Goal: Download file/media

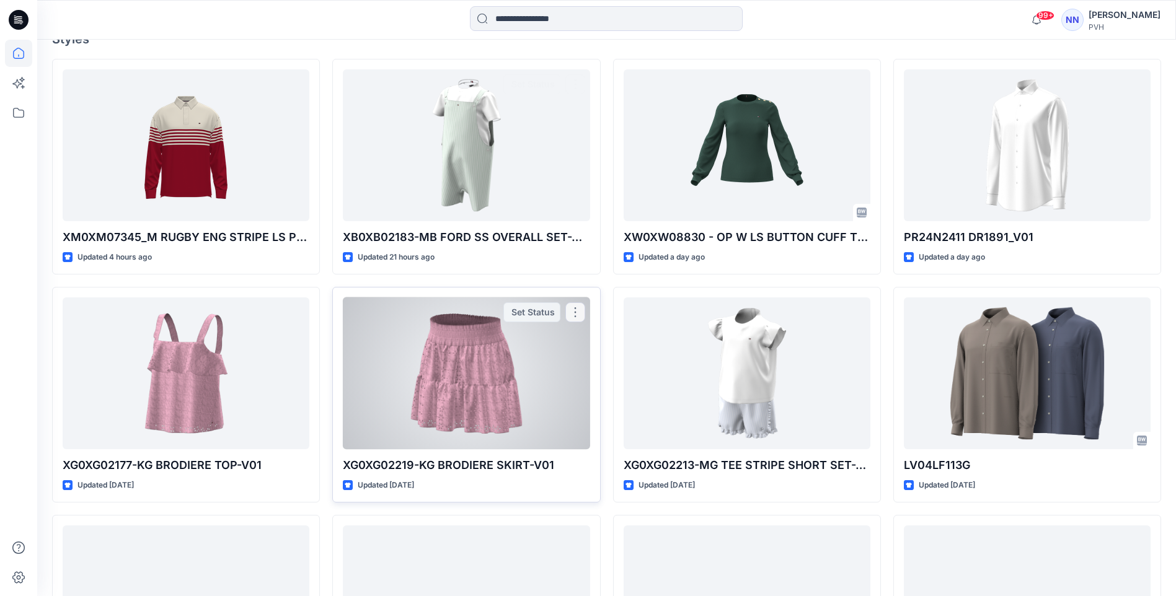
scroll to position [558, 0]
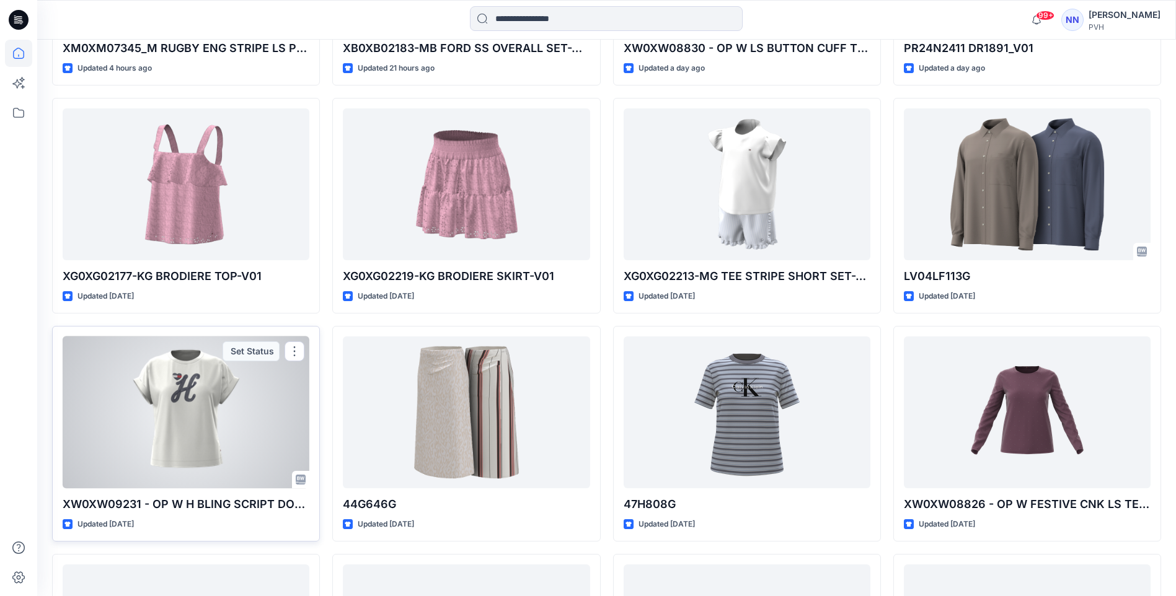
click at [205, 425] on div at bounding box center [186, 413] width 247 height 152
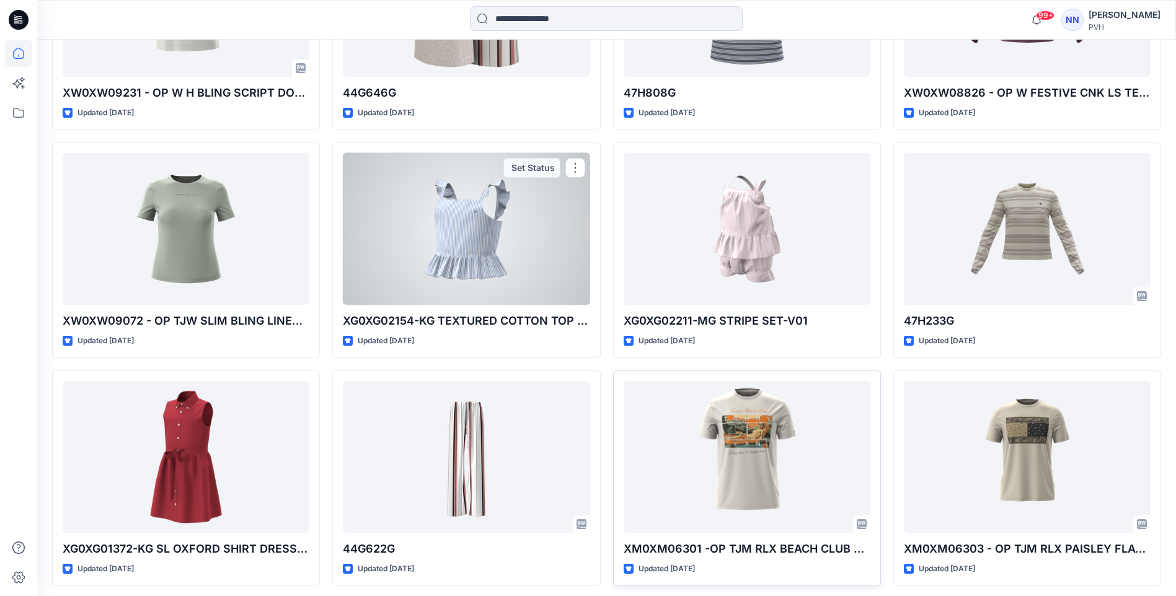
scroll to position [992, 0]
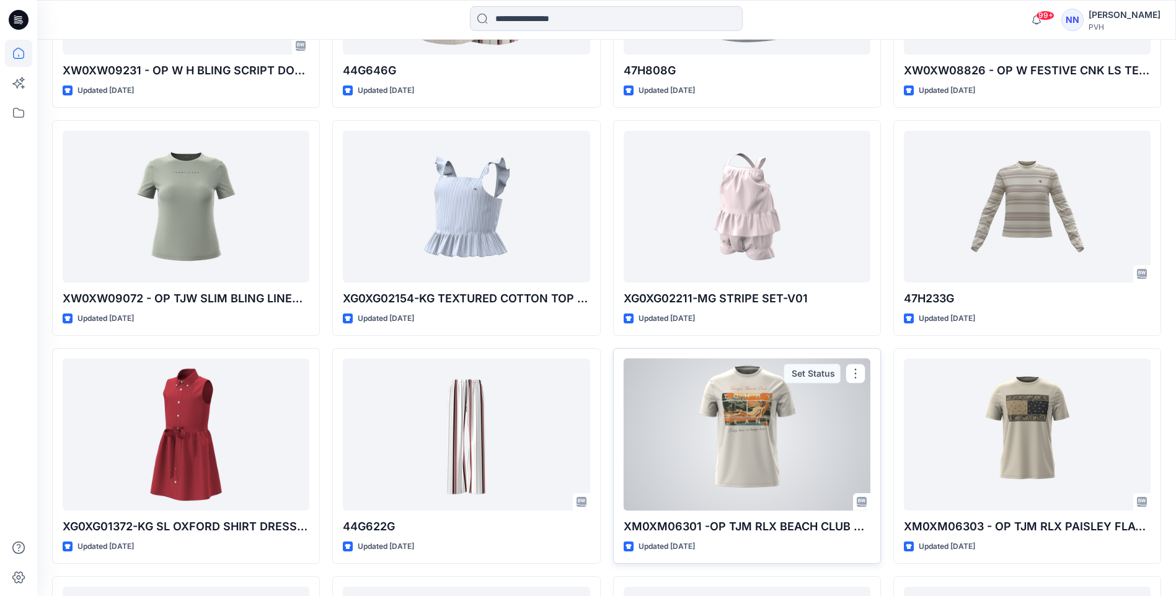
click at [684, 397] on div at bounding box center [747, 435] width 247 height 152
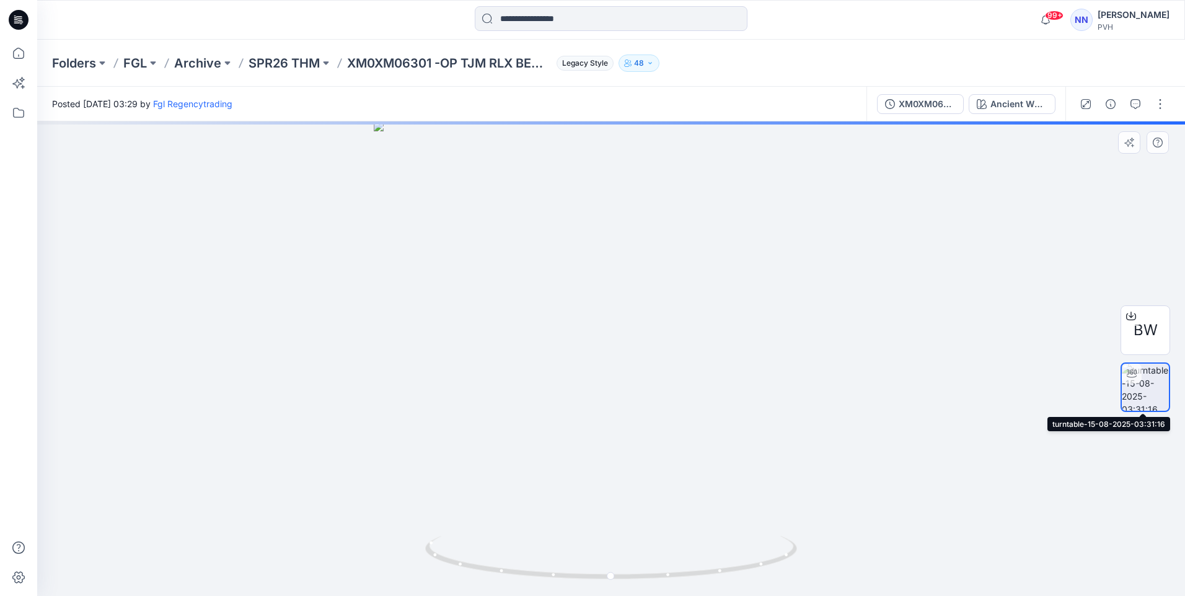
click at [1130, 369] on icon at bounding box center [1132, 374] width 10 height 10
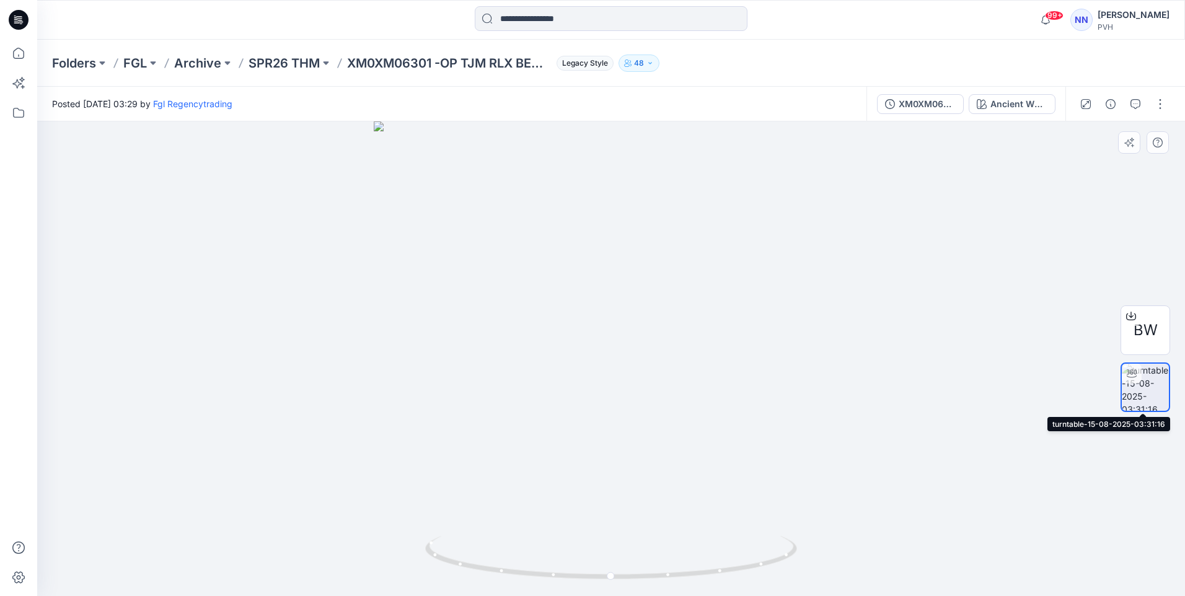
click at [1147, 385] on img at bounding box center [1145, 387] width 47 height 47
click at [1147, 378] on img at bounding box center [1145, 387] width 47 height 47
drag, startPoint x: 1120, startPoint y: 0, endPoint x: 837, endPoint y: 213, distance: 354.5
click at [837, 213] on div at bounding box center [611, 358] width 1148 height 475
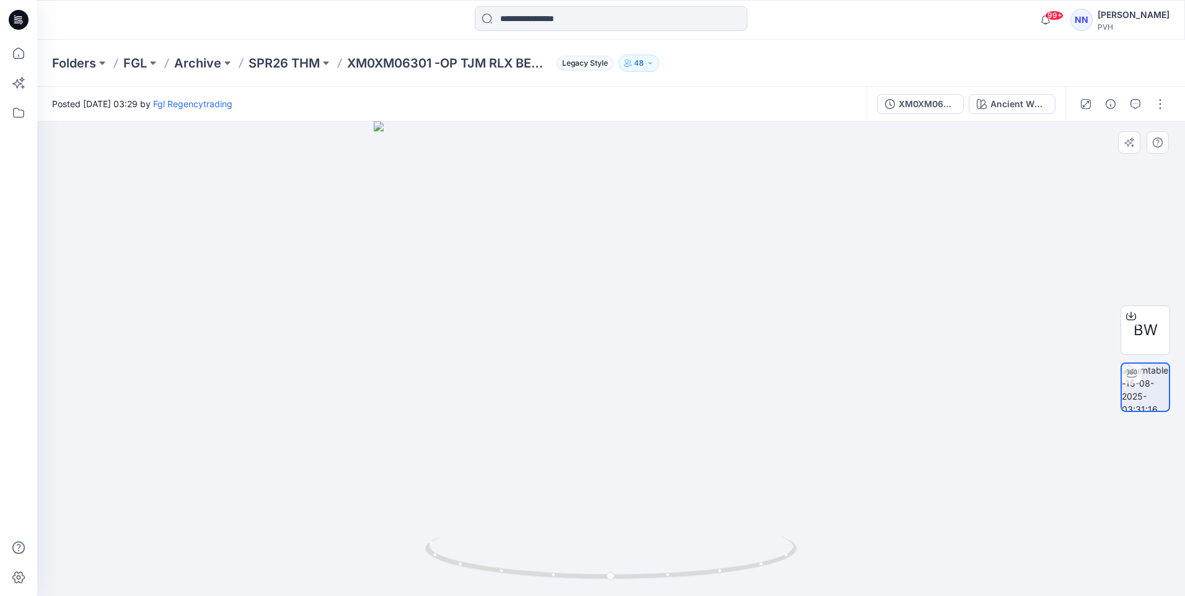
click at [821, 237] on div at bounding box center [611, 358] width 1148 height 475
click at [1148, 382] on img at bounding box center [1145, 387] width 47 height 47
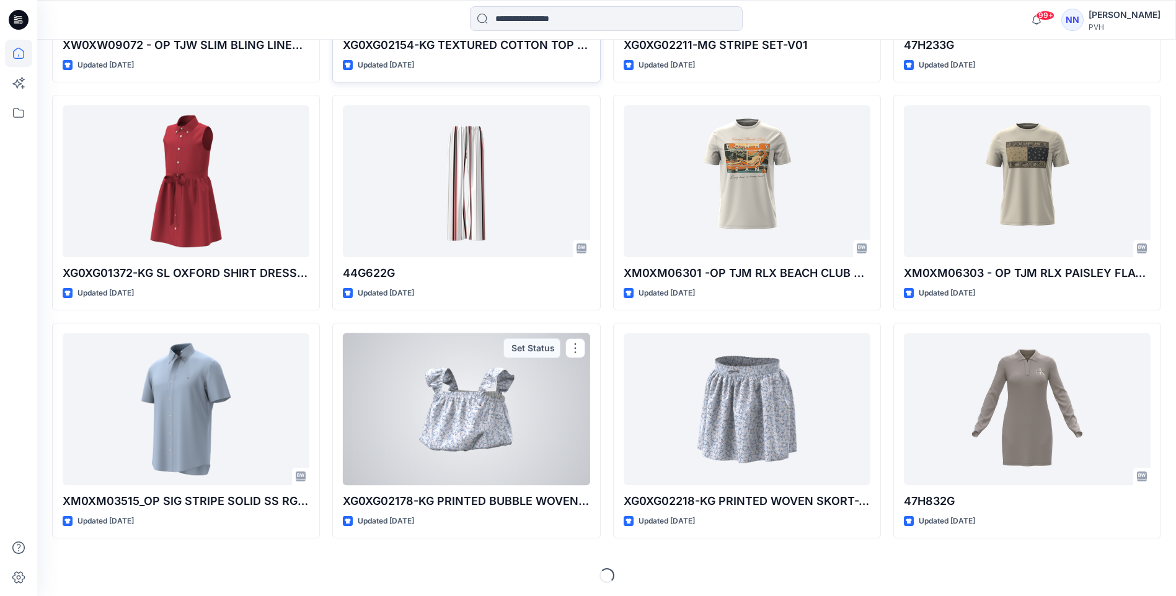
scroll to position [1247, 0]
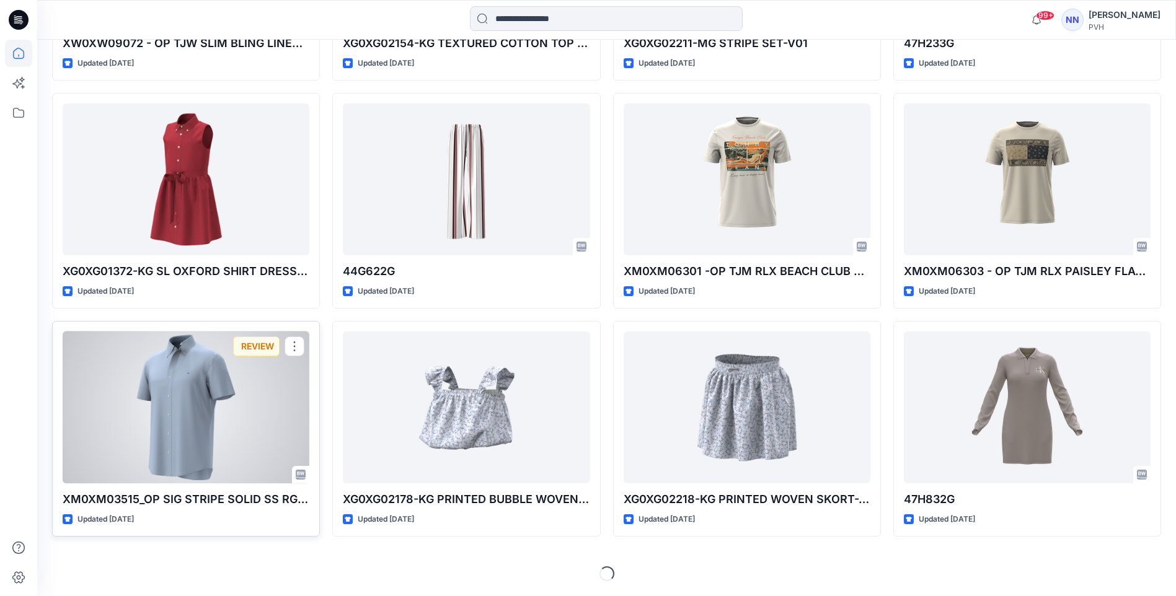
click at [177, 395] on div at bounding box center [186, 408] width 247 height 152
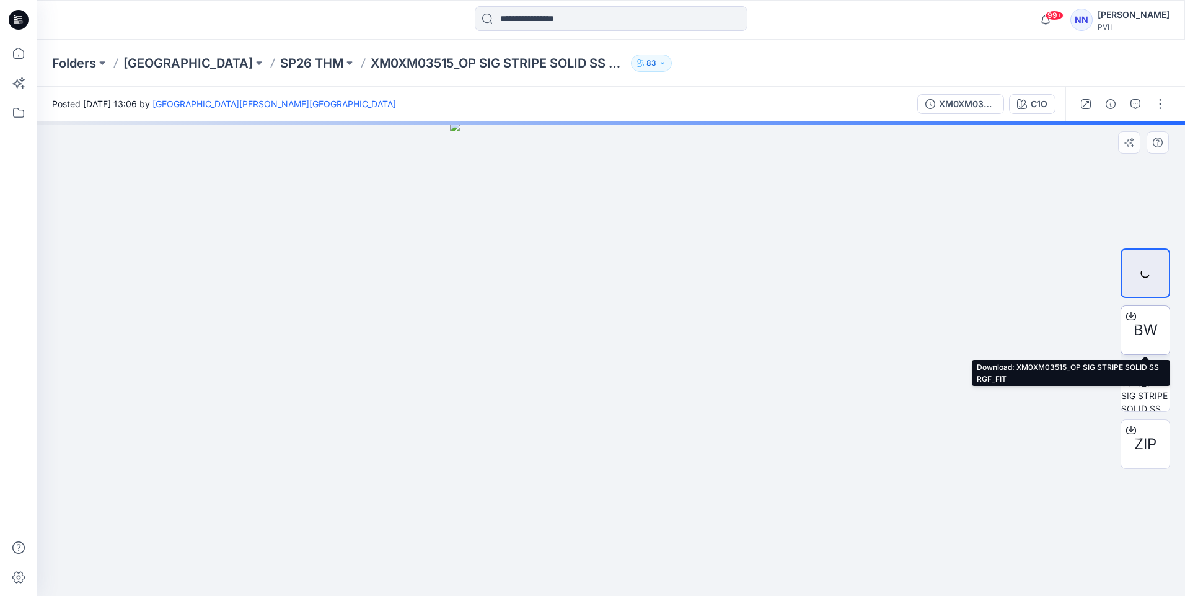
click at [1134, 316] on icon at bounding box center [1131, 316] width 10 height 10
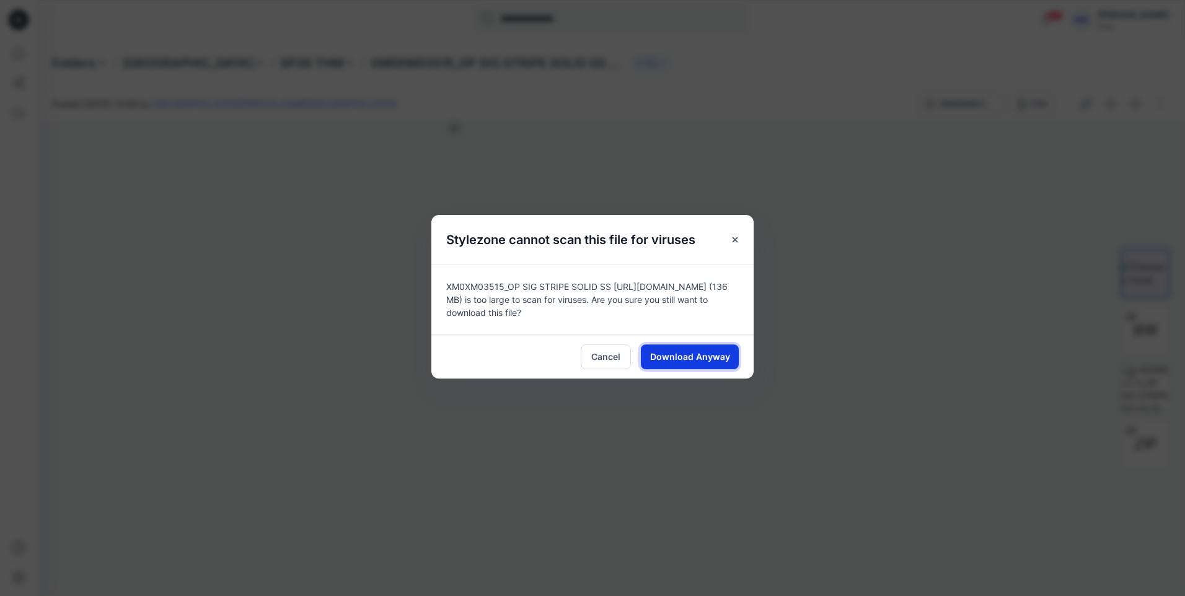
click at [697, 355] on span "Download Anyway" at bounding box center [690, 356] width 80 height 13
